Goal: Task Accomplishment & Management: Complete application form

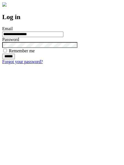
type input "**********"
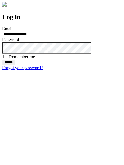
click at [15, 65] on input "******" at bounding box center [8, 63] width 13 height 6
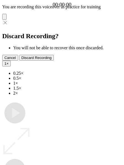
type input "**********"
